Goal: Find specific page/section: Find specific page/section

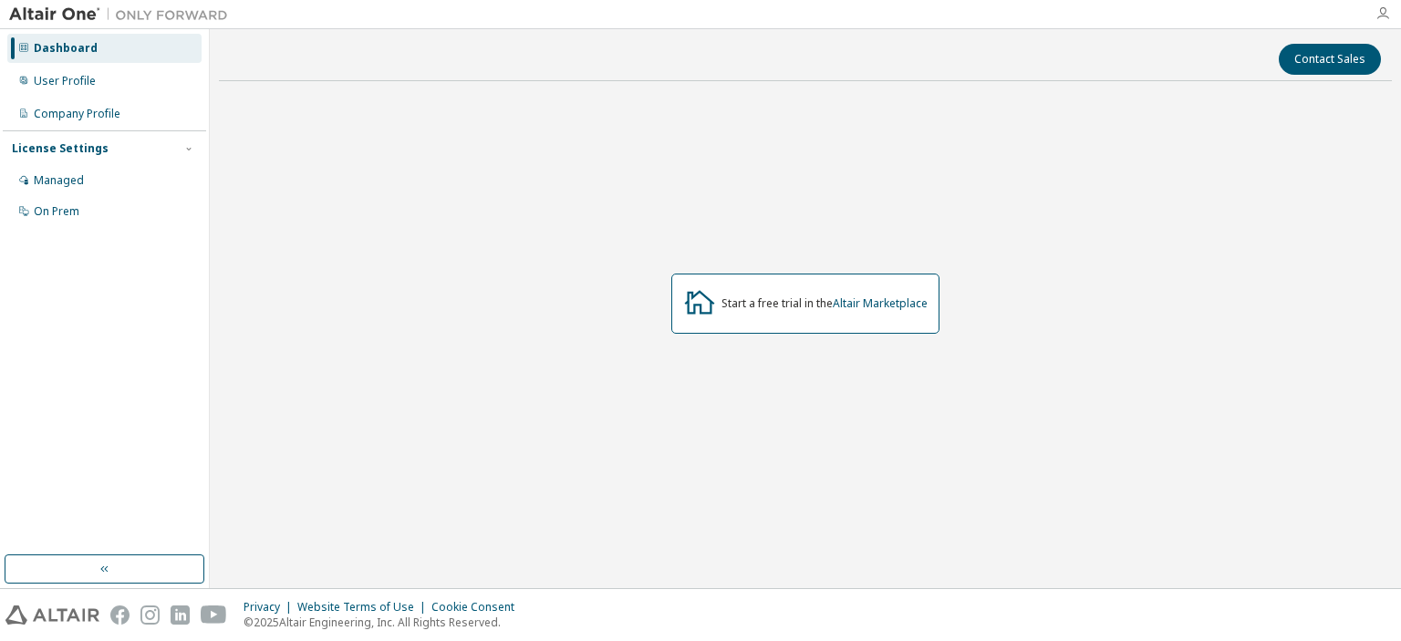
click at [1378, 17] on icon "button" at bounding box center [1383, 13] width 15 height 15
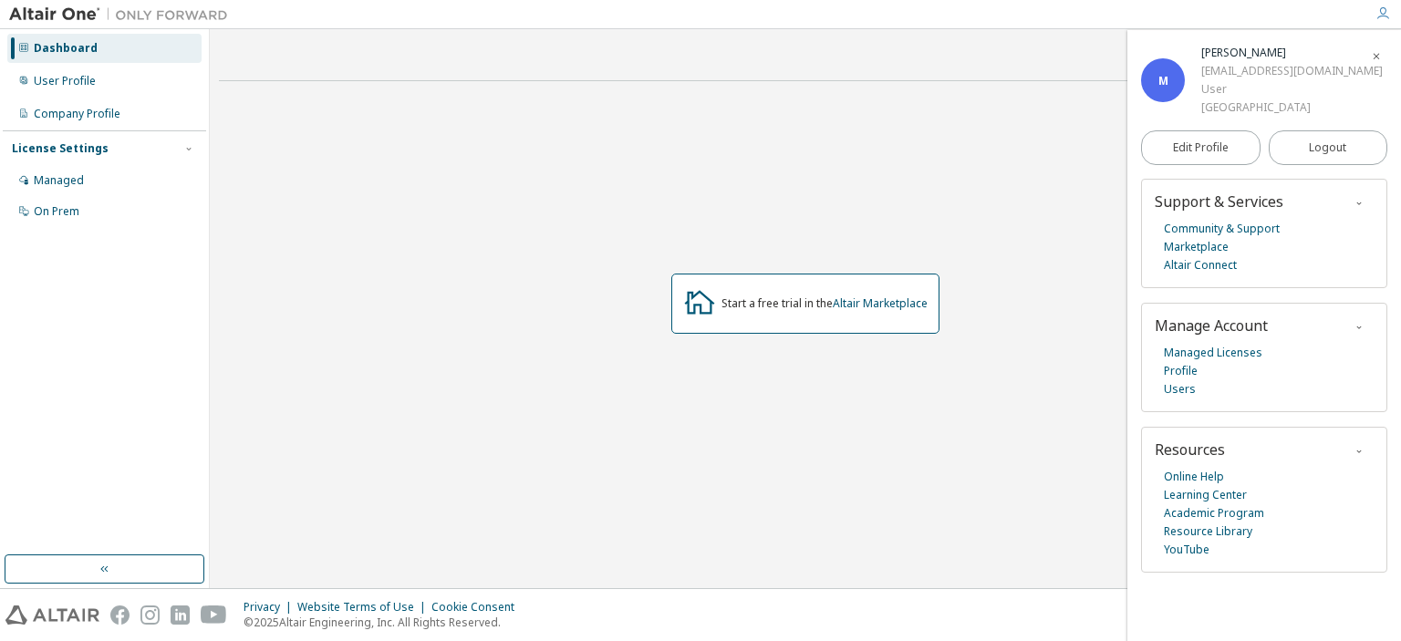
click at [956, 436] on div "Start a free trial in the Altair Marketplace" at bounding box center [805, 304] width 1173 height 417
click at [1379, 57] on icon "button" at bounding box center [1376, 56] width 11 height 11
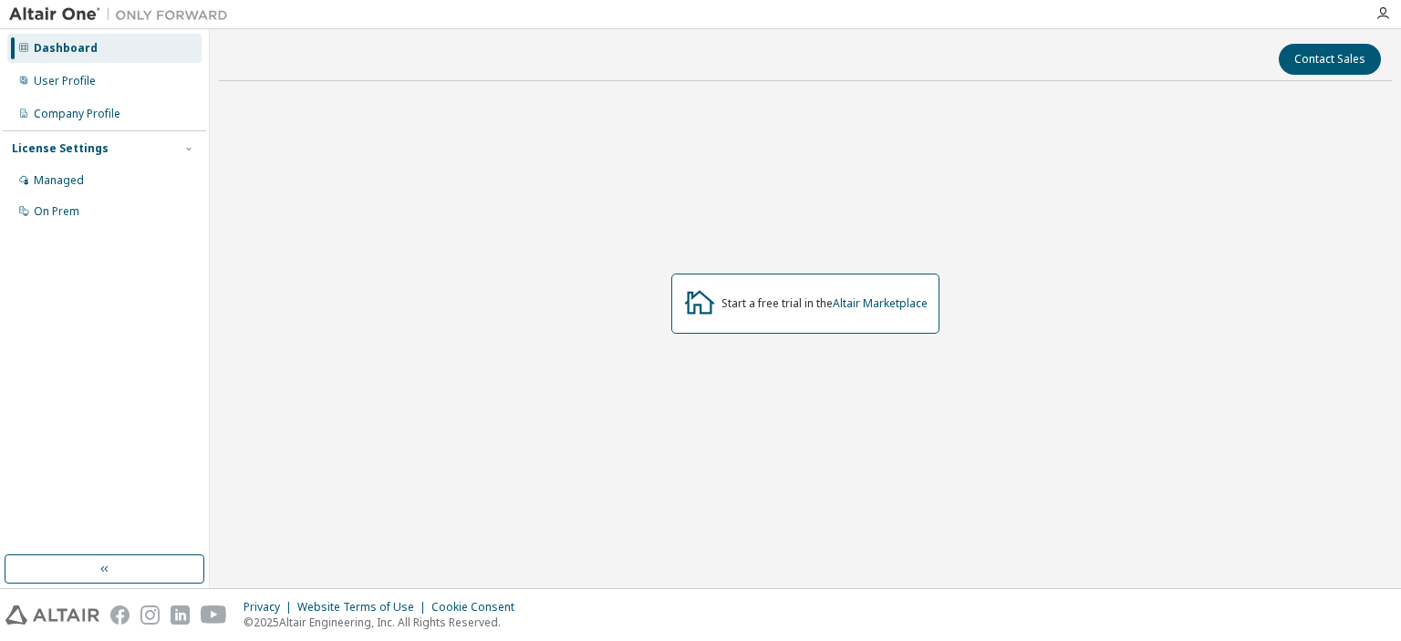
click at [558, 380] on div "Start a free trial in the Altair Marketplace" at bounding box center [805, 304] width 1173 height 417
click at [880, 302] on link "Altair Marketplace" at bounding box center [880, 304] width 95 height 16
